Goal: Task Accomplishment & Management: Manage account settings

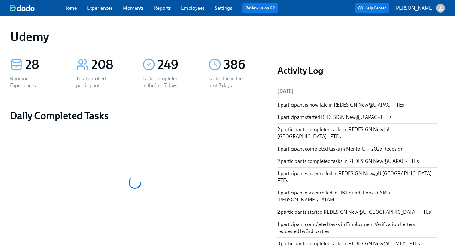
click at [105, 10] on link "Experiences" at bounding box center [100, 8] width 26 height 6
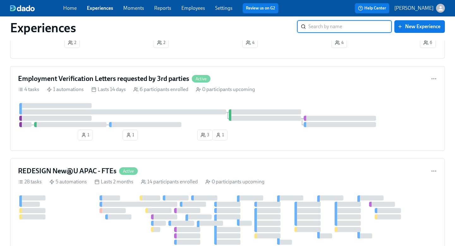
scroll to position [765, 0]
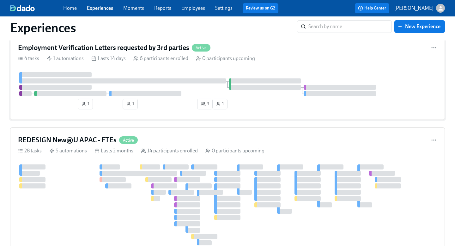
click at [249, 57] on div "Employment Verification Letters requested by 3rd parties Active 4 tasks 1 autom…" at bounding box center [227, 77] width 435 height 85
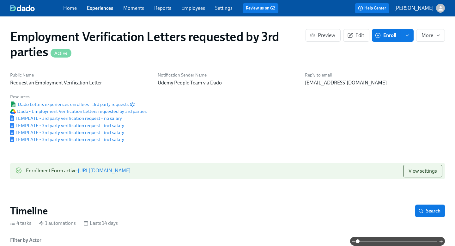
scroll to position [144, 0]
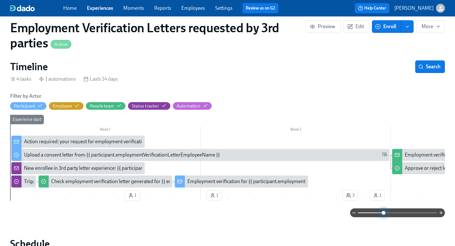
click at [384, 213] on span at bounding box center [398, 212] width 80 height 9
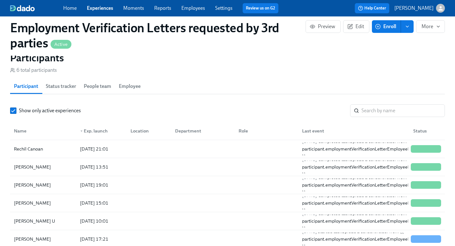
scroll to position [534, 0]
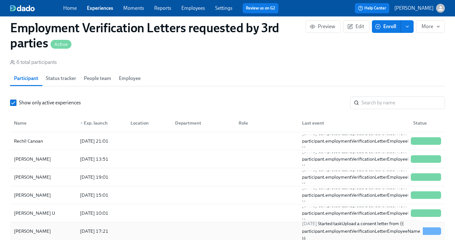
click at [335, 231] on div "2025/09/24 Started task Upload a consent letter from {{ participant.employmentV…" at bounding box center [361, 231] width 123 height 23
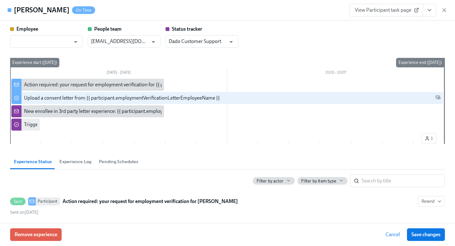
click at [395, 233] on span "Cancel" at bounding box center [393, 234] width 15 height 6
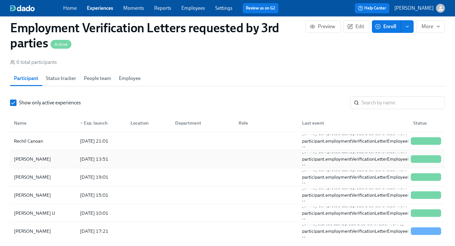
click at [201, 160] on div at bounding box center [202, 159] width 64 height 13
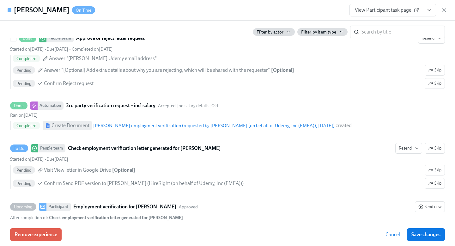
scroll to position [352, 0]
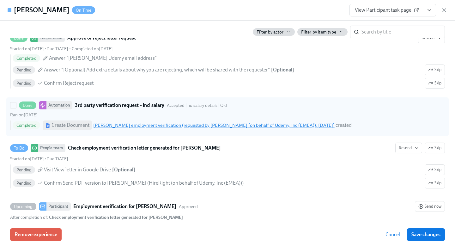
click at [188, 125] on link "Daria Janik employment verification (requested by HireRight (on behalf of Udemy…" at bounding box center [213, 125] width 241 height 6
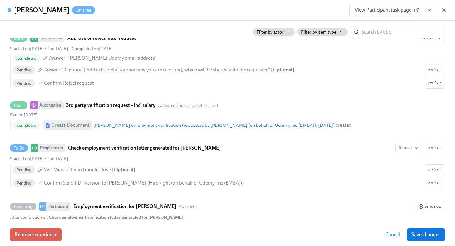
click at [441, 10] on icon "button" at bounding box center [444, 10] width 6 height 6
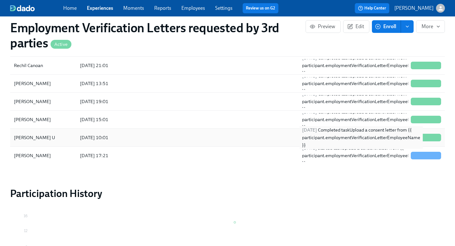
scroll to position [603, 0]
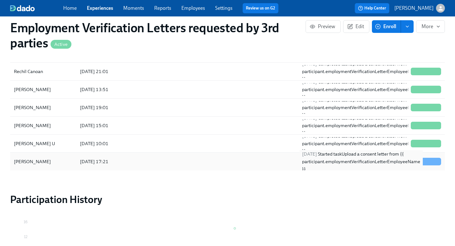
click at [339, 165] on div "2025/09/24 Started task Upload a consent letter from {{ participant.employmentV…" at bounding box center [361, 161] width 123 height 23
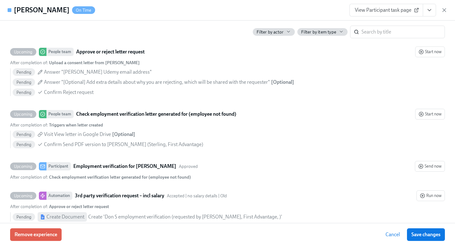
scroll to position [341, 0]
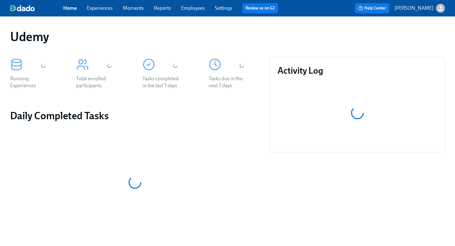
click at [106, 8] on link "Experiences" at bounding box center [100, 8] width 26 height 6
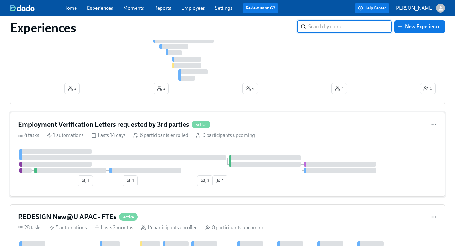
scroll to position [690, 0]
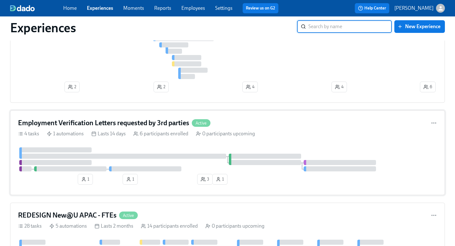
click at [280, 134] on div "4 tasks 1 automations Lasts 14 days 6 participants enrolled 0 participants upco…" at bounding box center [227, 133] width 419 height 7
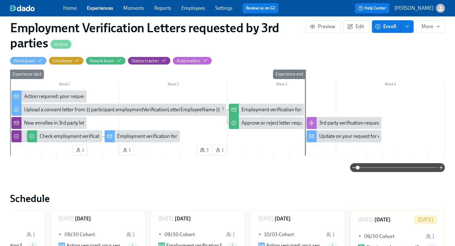
scroll to position [180, 0]
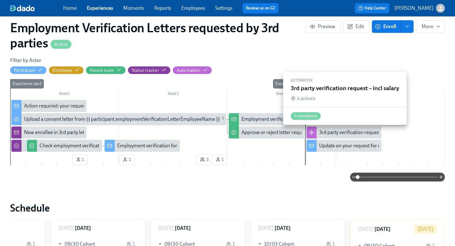
click at [330, 133] on div "3rd party verification request – incl salary" at bounding box center [362, 132] width 87 height 7
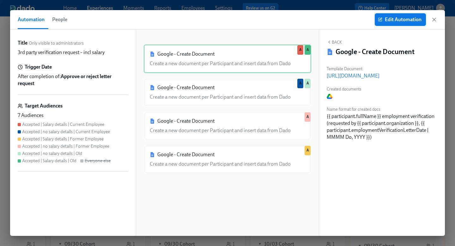
click at [401, 23] on button "Edit Automation" at bounding box center [400, 19] width 51 height 13
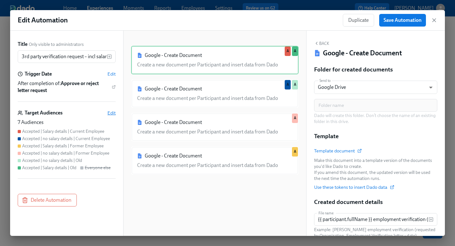
click at [108, 115] on span "Edit" at bounding box center [111, 113] width 8 height 6
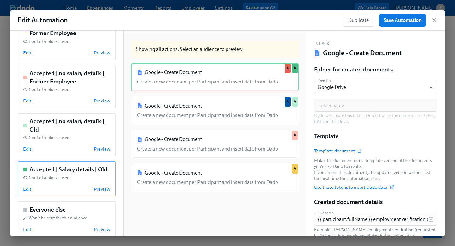
scroll to position [186, 0]
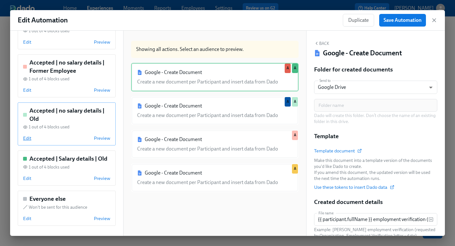
click at [28, 139] on span "Edit" at bounding box center [27, 138] width 8 height 6
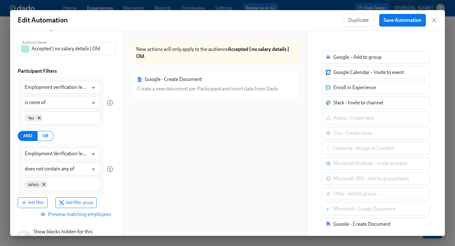
scroll to position [62, 0]
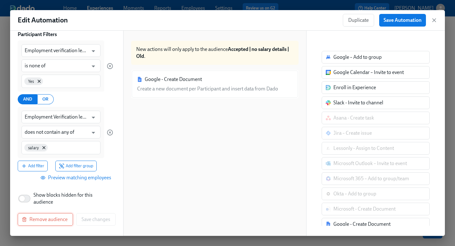
click at [51, 217] on span "Remove audience" at bounding box center [45, 219] width 45 height 6
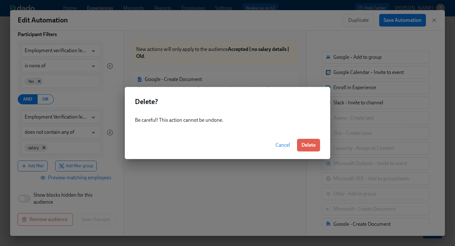
drag, startPoint x: 312, startPoint y: 139, endPoint x: 280, endPoint y: 144, distance: 32.3
click at [280, 144] on div "Cancel Delete" at bounding box center [227, 145] width 205 height 28
click at [280, 144] on span "Cancel" at bounding box center [283, 145] width 15 height 6
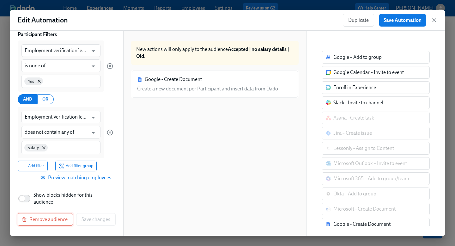
click at [45, 217] on span "Remove audience" at bounding box center [45, 219] width 45 height 6
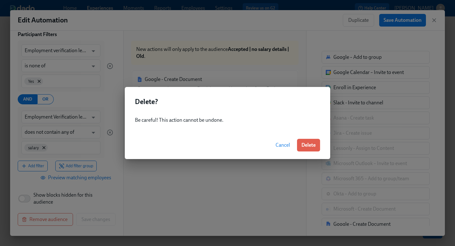
click at [321, 142] on div "Cancel Delete" at bounding box center [227, 145] width 205 height 28
click at [311, 144] on span "Delete" at bounding box center [309, 145] width 14 height 6
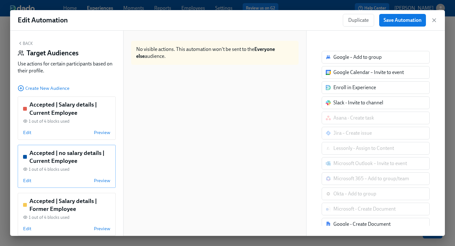
scroll to position [138, 0]
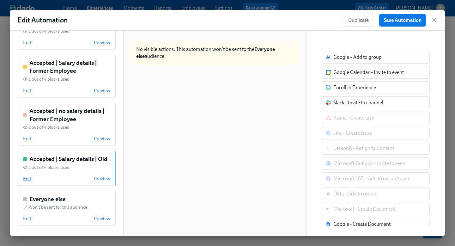
click at [24, 178] on span "Edit" at bounding box center [27, 178] width 8 height 6
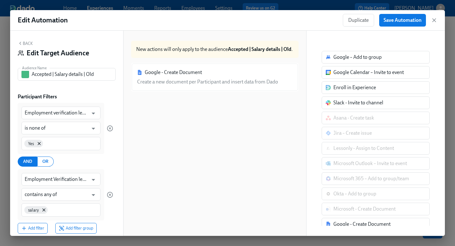
scroll to position [62, 0]
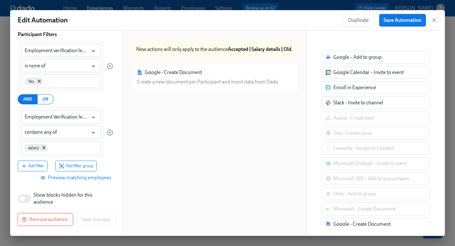
click at [50, 219] on span "Remove audience" at bounding box center [45, 219] width 45 height 6
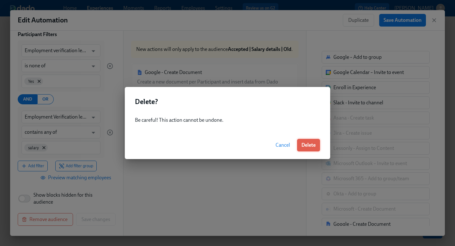
click at [315, 146] on span "Delete" at bounding box center [309, 145] width 14 height 6
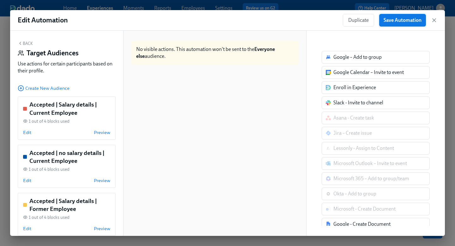
click at [407, 20] on span "Save Automation" at bounding box center [403, 20] width 38 height 6
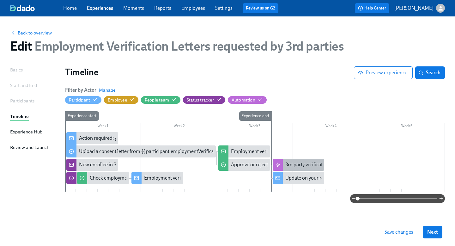
click at [295, 162] on div "3rd party verification request – incl salary" at bounding box center [328, 164] width 87 height 7
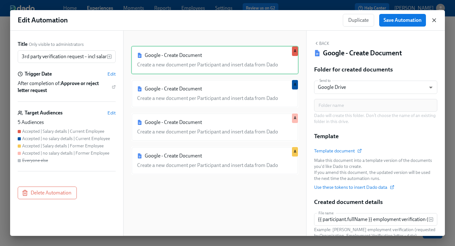
click at [432, 20] on icon "button" at bounding box center [434, 20] width 6 height 6
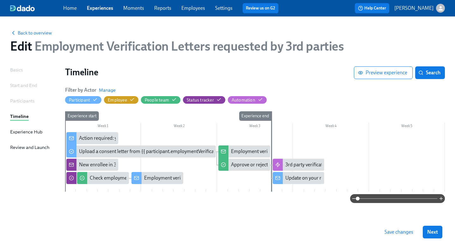
click at [395, 229] on button "Save changes" at bounding box center [399, 232] width 38 height 13
click at [25, 35] on span "Back to overview" at bounding box center [31, 33] width 42 height 6
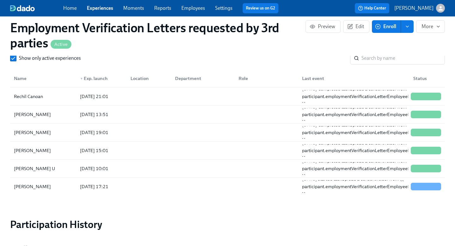
scroll to position [608, 0]
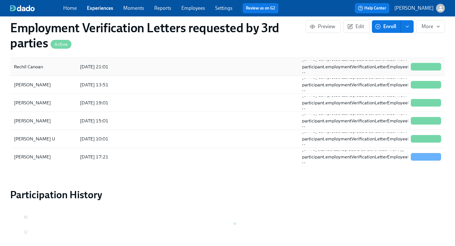
click at [149, 65] on div at bounding box center [147, 66] width 44 height 13
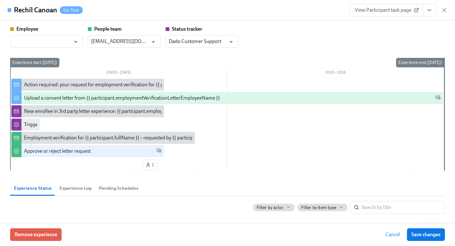
click at [27, 9] on h4 "Rechil Canoan" at bounding box center [35, 9] width 43 height 9
copy h4 "Rechil Canoan"
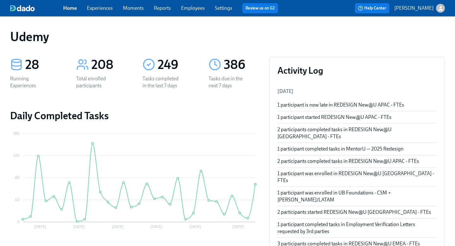
click at [103, 9] on link "Experiences" at bounding box center [100, 8] width 26 height 6
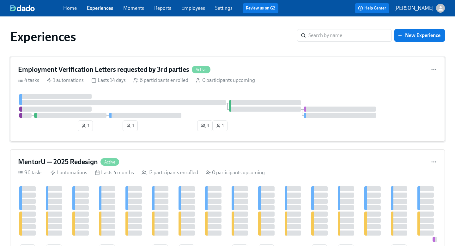
click at [271, 76] on div "Employment Verification Letters requested by 3rd parties Active 4 tasks 1 autom…" at bounding box center [227, 99] width 435 height 85
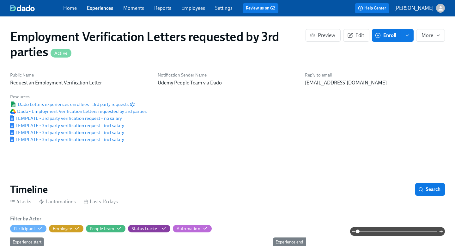
scroll to position [0, 259]
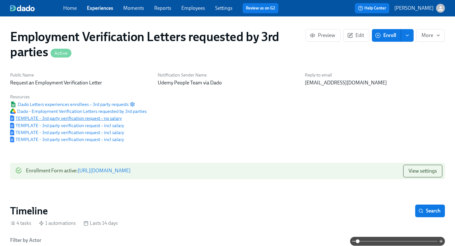
click at [111, 120] on span "TEMPLATE - 3rd party verification request – no salary" at bounding box center [66, 118] width 112 height 6
click at [89, 133] on span "TEMPLATE - 3rd party verification request – incl salary" at bounding box center [67, 132] width 114 height 6
click at [76, 143] on span "TEMPLATE - 3rd party verification request – incl salary" at bounding box center [67, 139] width 114 height 6
